Goal: Check status: Check status

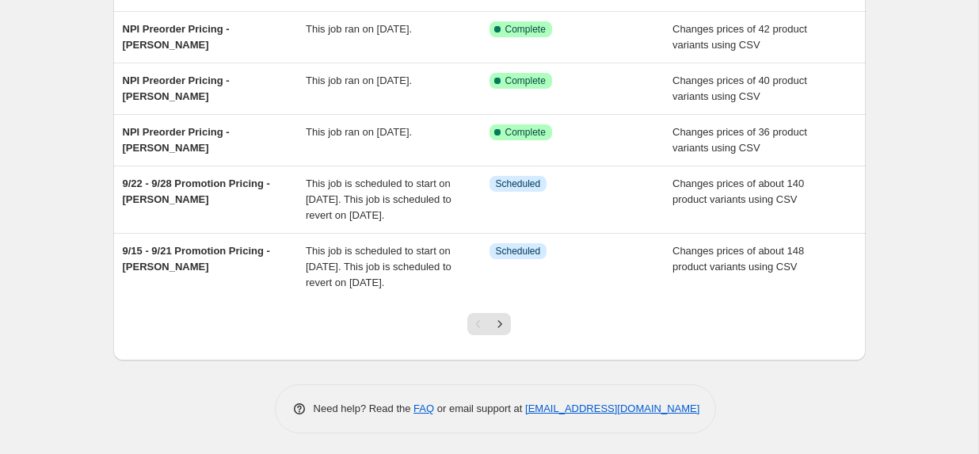
scroll to position [441, 0]
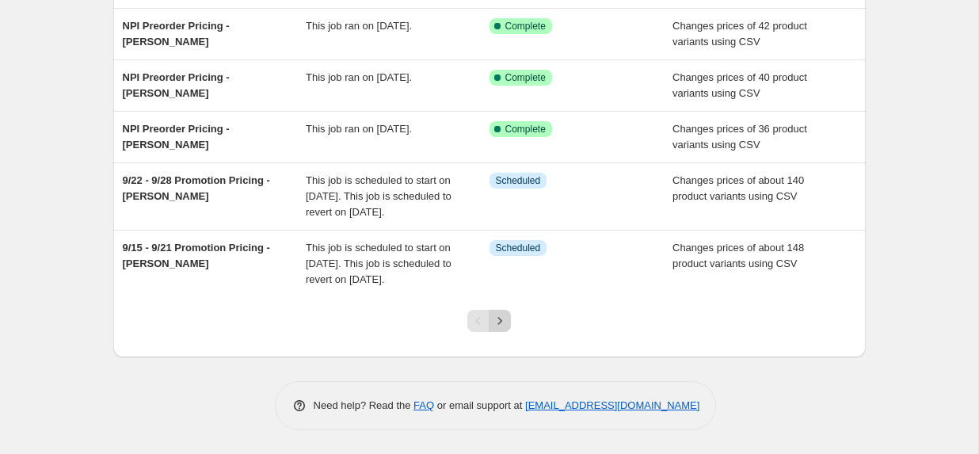
click at [499, 318] on icon "Next" at bounding box center [500, 320] width 4 height 7
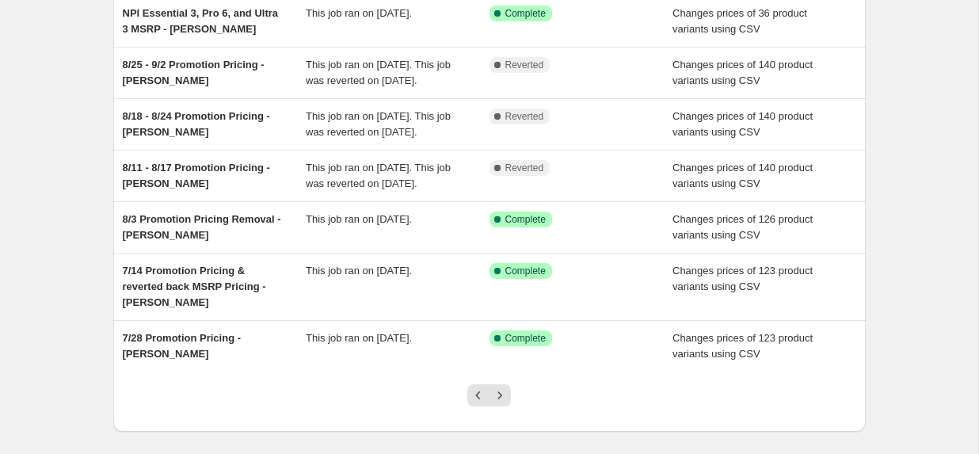
scroll to position [0, 0]
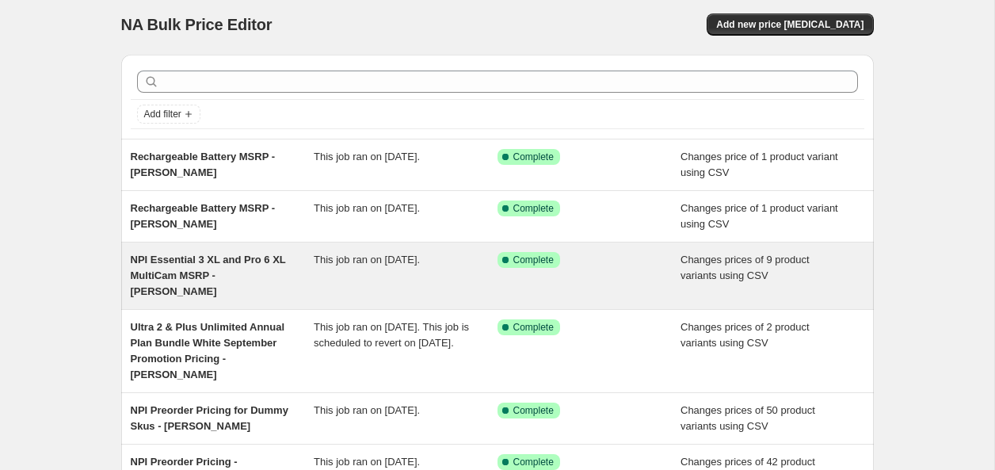
scroll to position [425, 0]
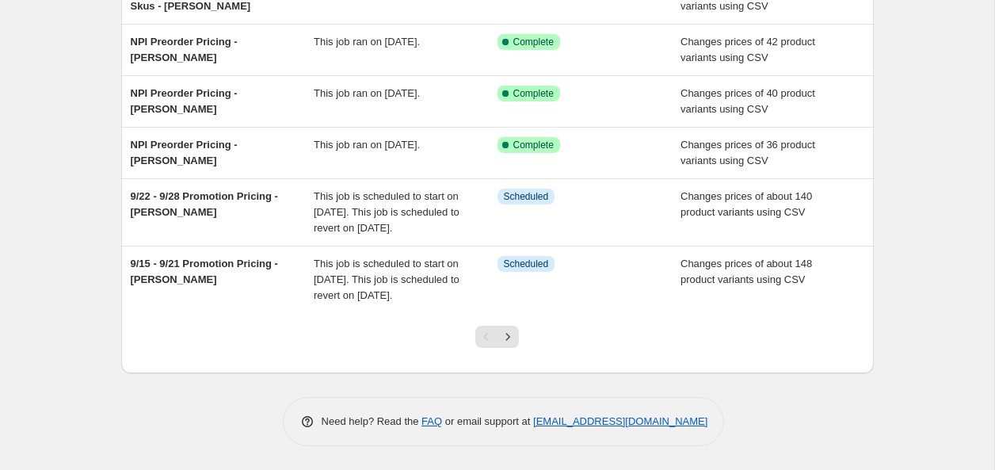
click at [519, 339] on div at bounding box center [497, 343] width 64 height 60
click at [509, 343] on icon "Next" at bounding box center [508, 337] width 16 height 16
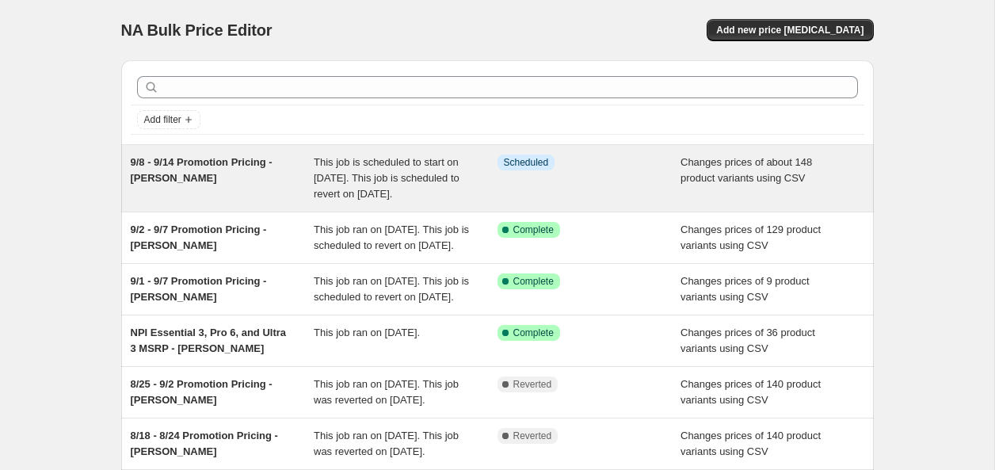
click at [199, 171] on div "9/8 - 9/14 Promotion Pricing - [PERSON_NAME]" at bounding box center [223, 178] width 184 height 48
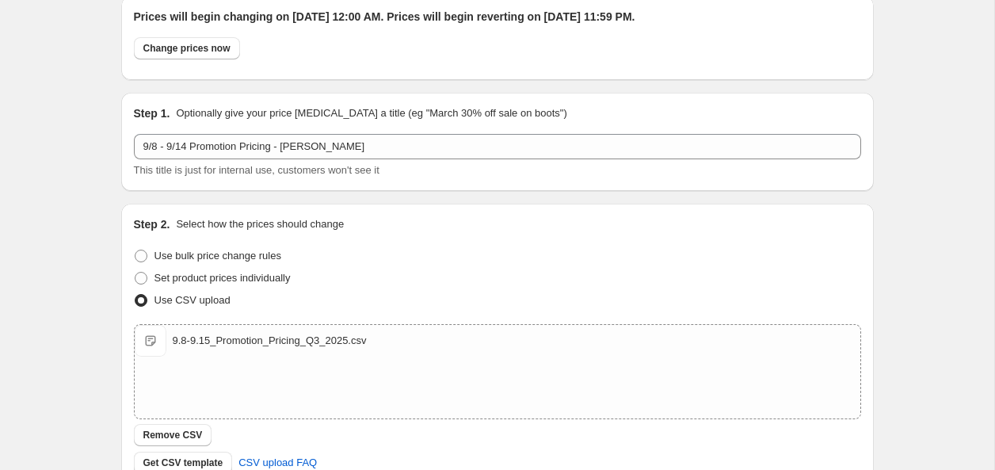
scroll to position [58, 0]
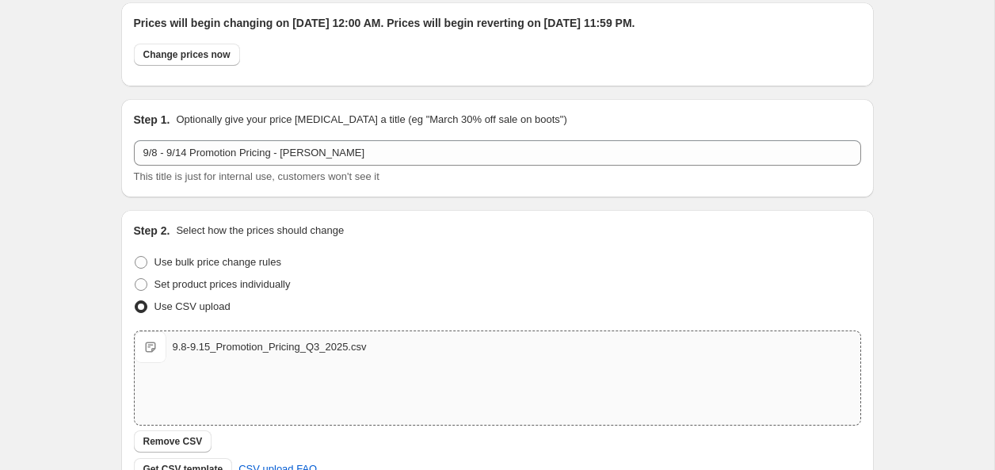
click at [270, 352] on div "9.8-9.15_Promotion_Pricing_Q3_2025.csv" at bounding box center [270, 347] width 194 height 16
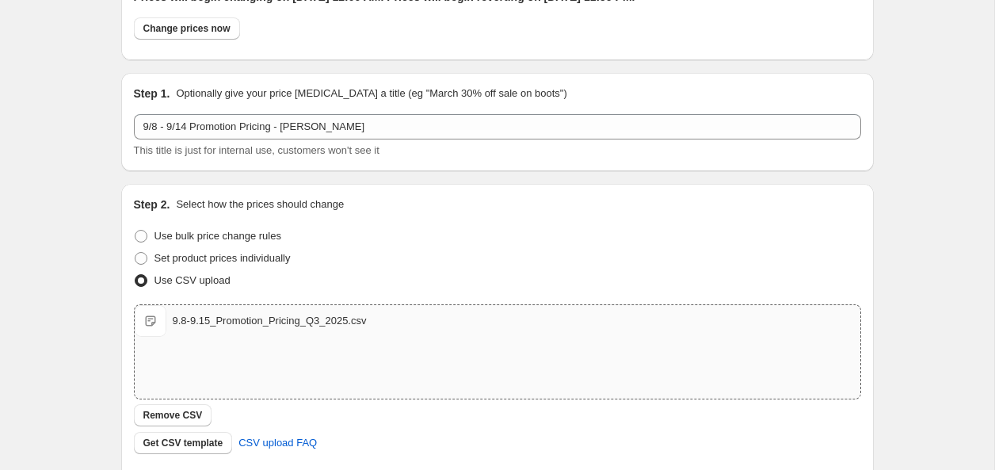
scroll to position [0, 0]
